Goal: Check status

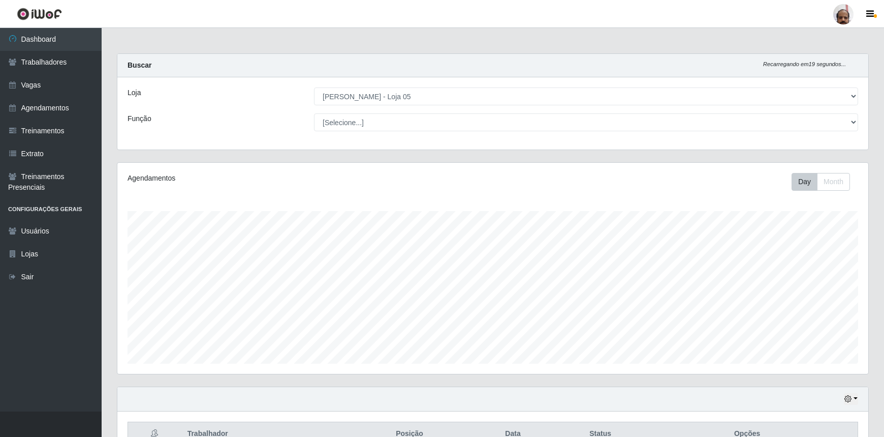
select select "252"
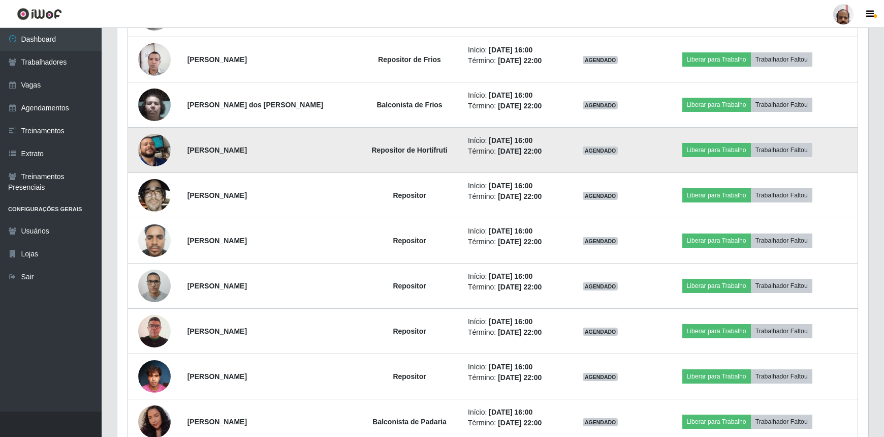
scroll to position [1043, 0]
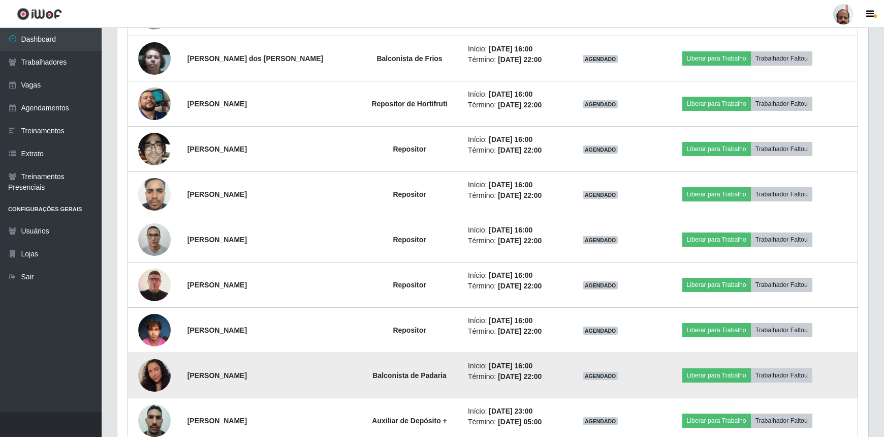
click at [155, 373] on img at bounding box center [154, 375] width 33 height 42
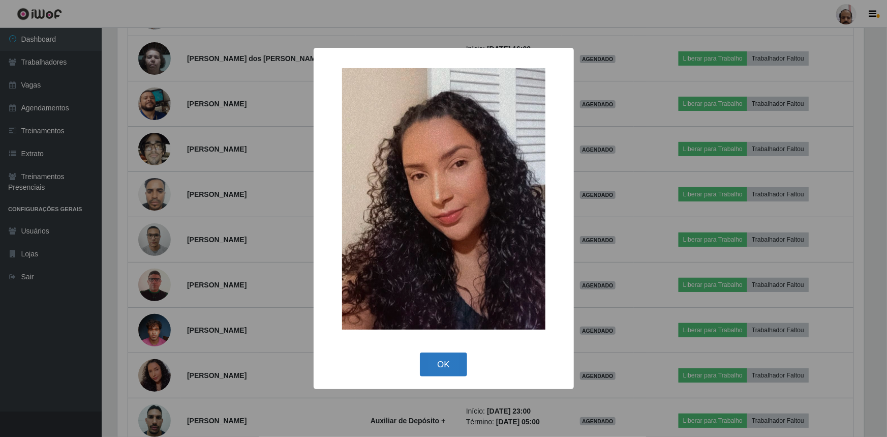
click at [437, 363] on button "OK" at bounding box center [443, 364] width 47 height 24
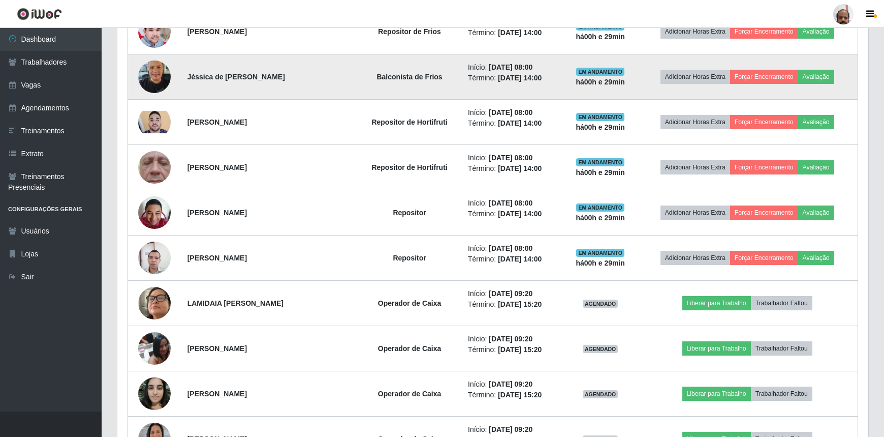
scroll to position [258, 0]
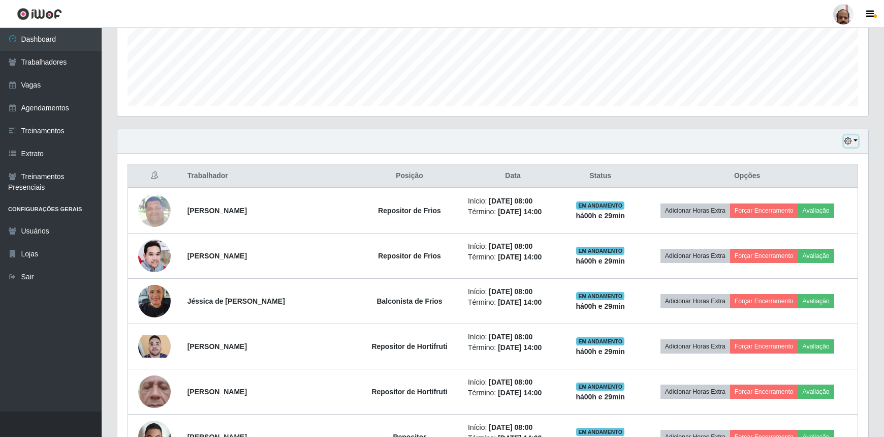
click at [854, 140] on button "button" at bounding box center [851, 141] width 14 height 12
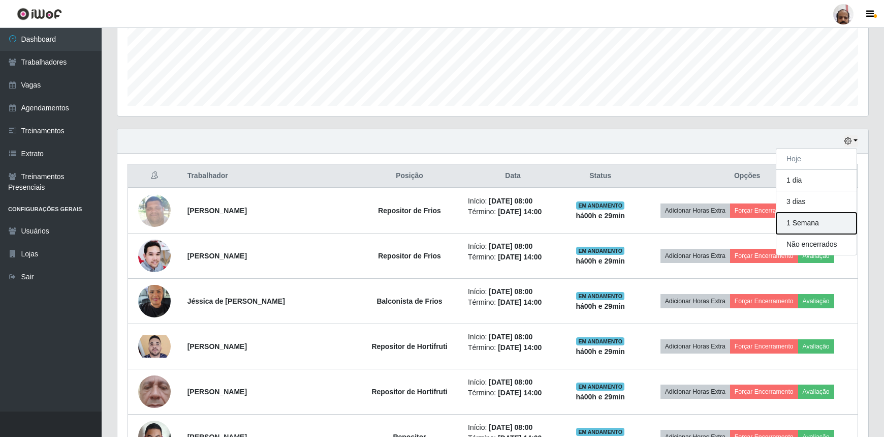
click at [799, 222] on button "1 Semana" at bounding box center [817, 222] width 80 height 21
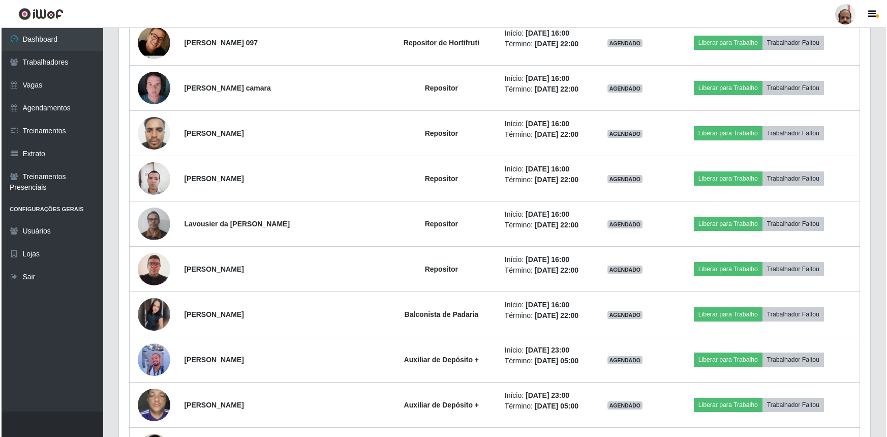
scroll to position [2245, 0]
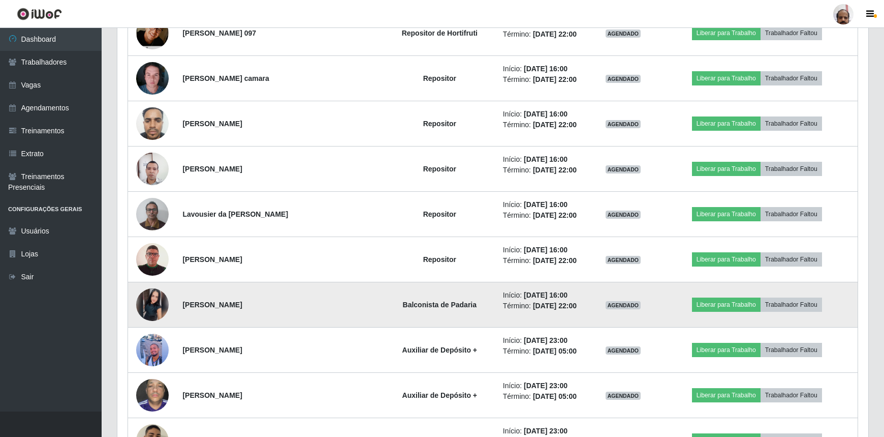
click at [153, 302] on img at bounding box center [152, 304] width 33 height 33
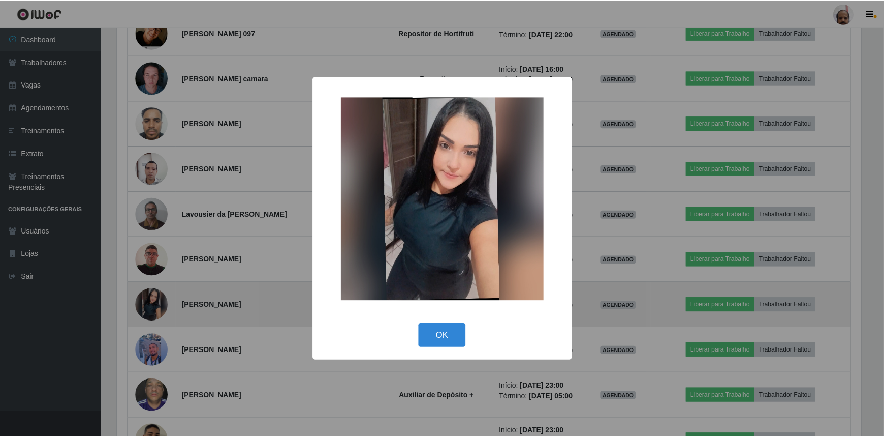
scroll to position [211, 747]
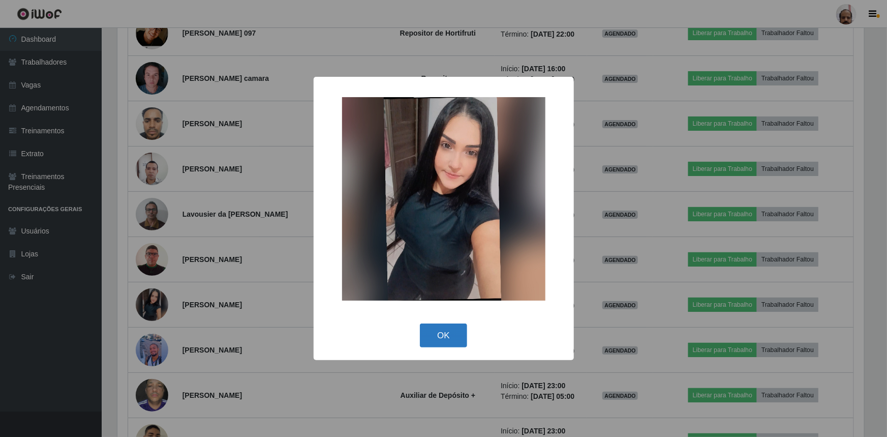
click at [437, 336] on button "OK" at bounding box center [443, 335] width 47 height 24
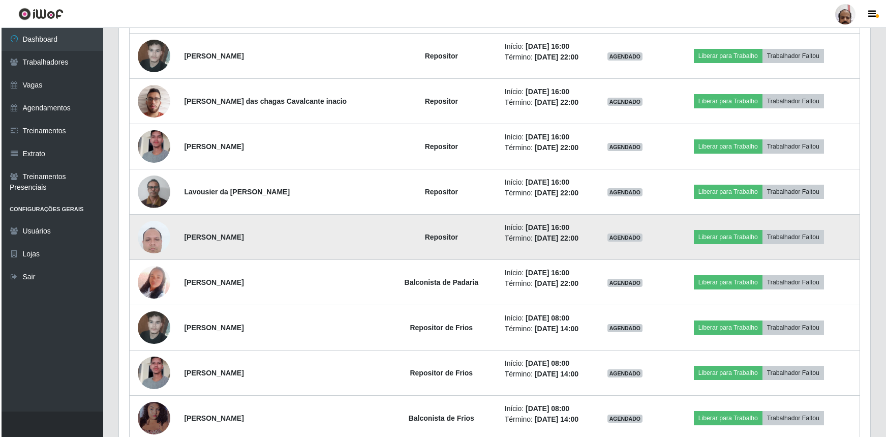
scroll to position [3354, 0]
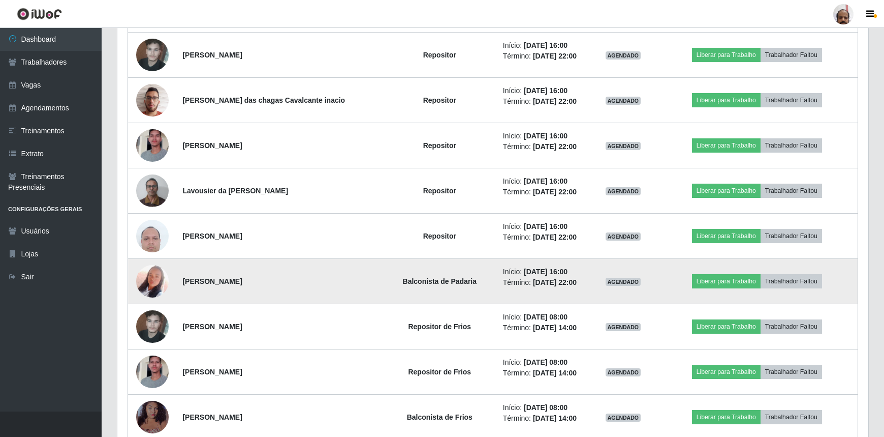
click at [150, 275] on img at bounding box center [152, 281] width 33 height 58
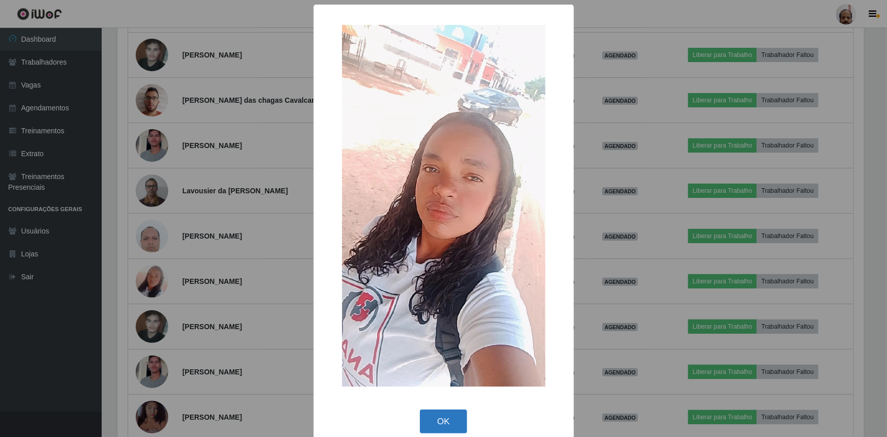
click at [435, 417] on button "OK" at bounding box center [443, 421] width 47 height 24
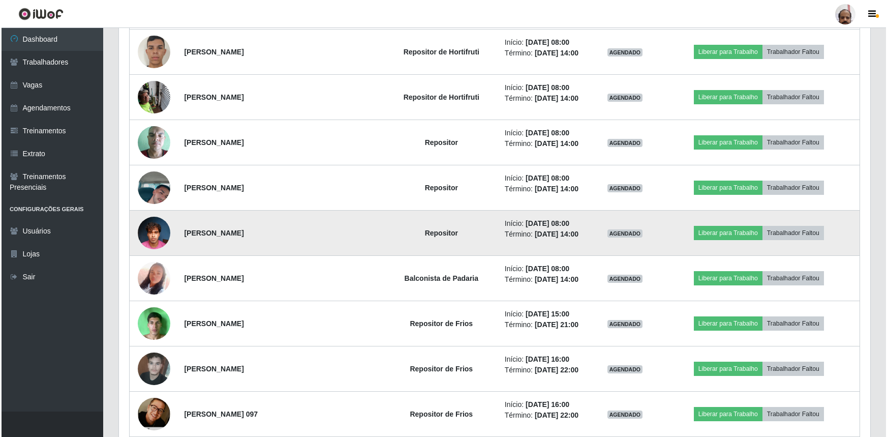
scroll to position [3816, 0]
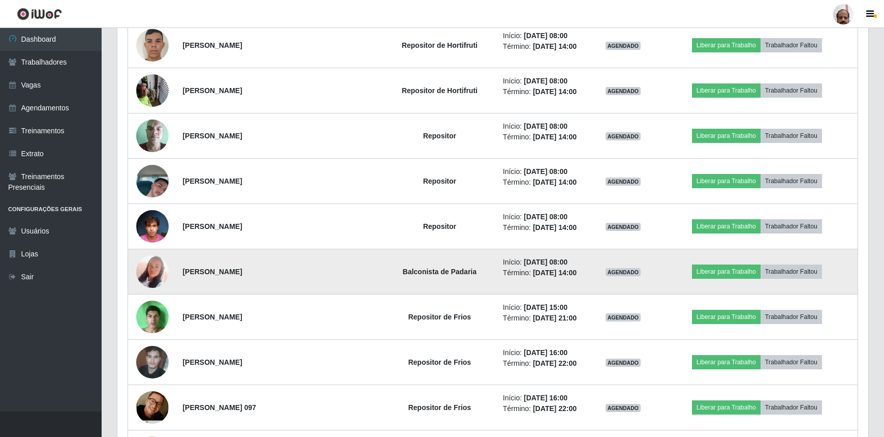
click at [154, 270] on img at bounding box center [152, 271] width 33 height 58
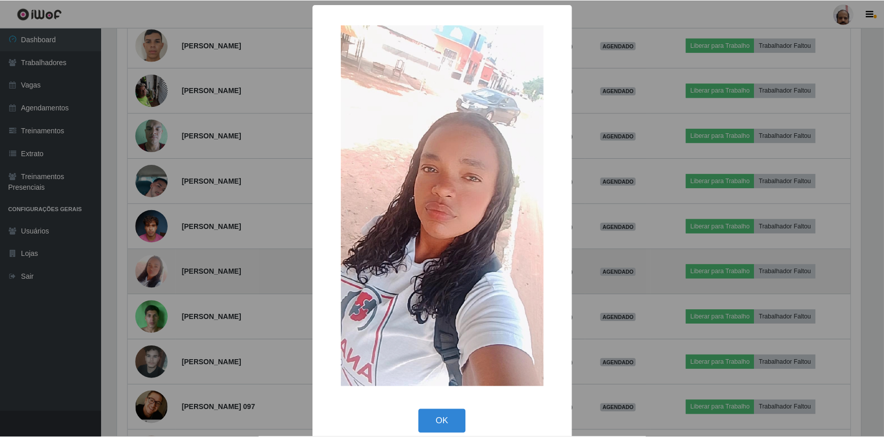
scroll to position [211, 747]
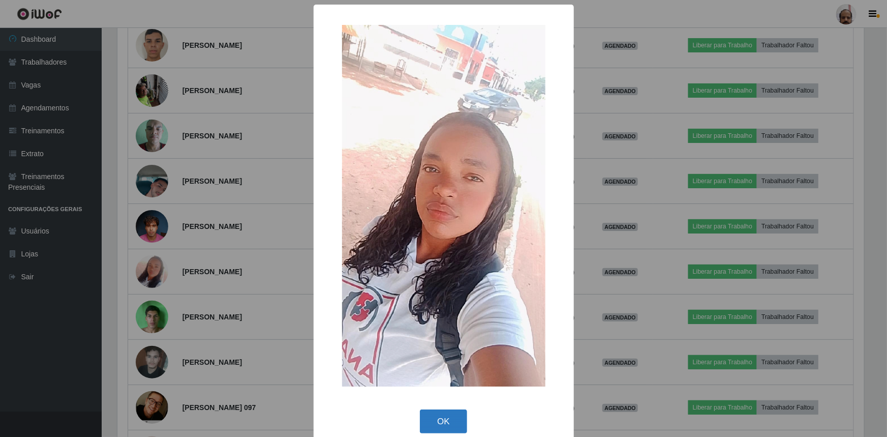
click at [440, 415] on button "OK" at bounding box center [443, 421] width 47 height 24
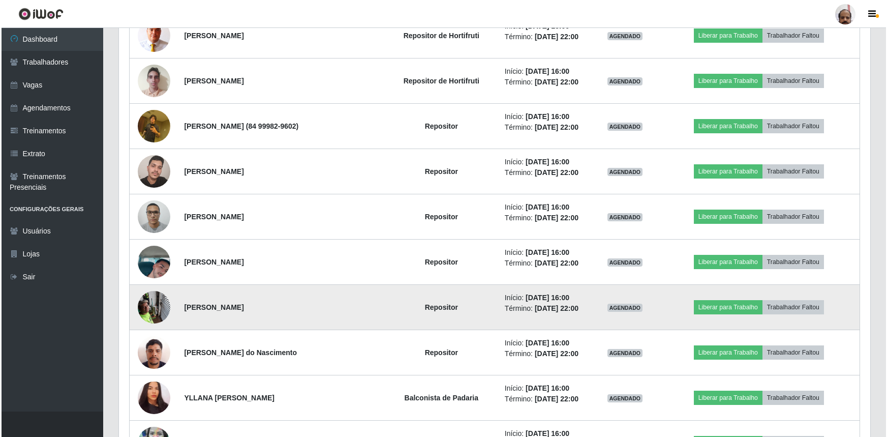
scroll to position [4324, 0]
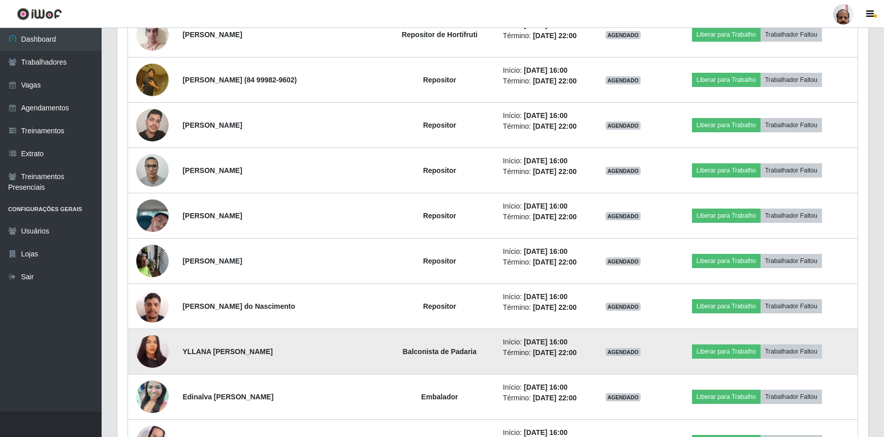
click at [150, 347] on img at bounding box center [152, 351] width 33 height 35
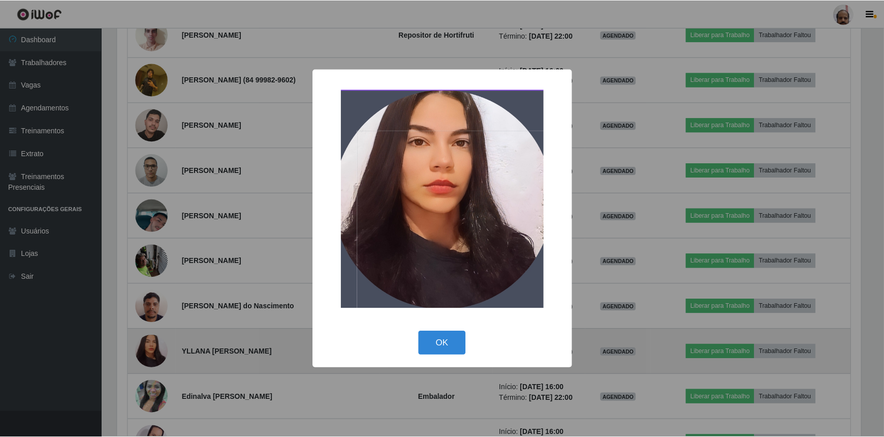
scroll to position [211, 747]
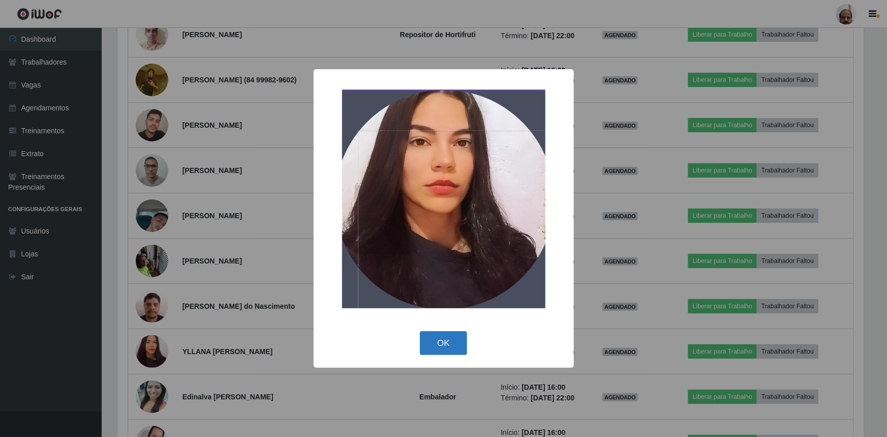
click at [447, 343] on button "OK" at bounding box center [443, 343] width 47 height 24
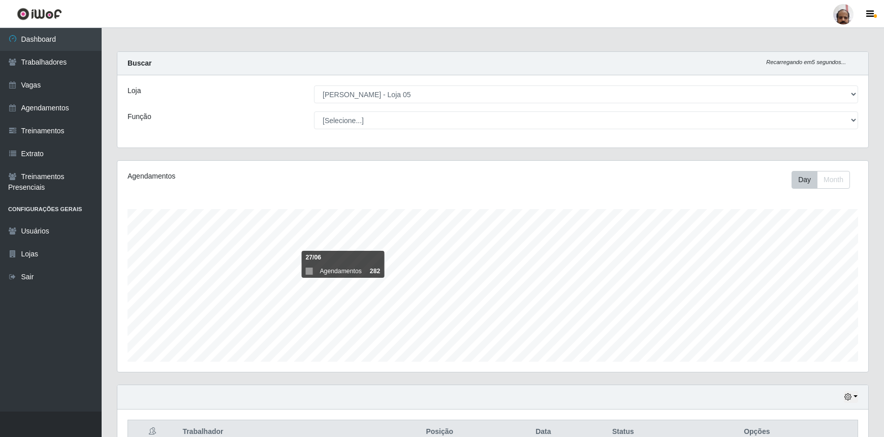
scroll to position [0, 0]
